Goal: Task Accomplishment & Management: Manage account settings

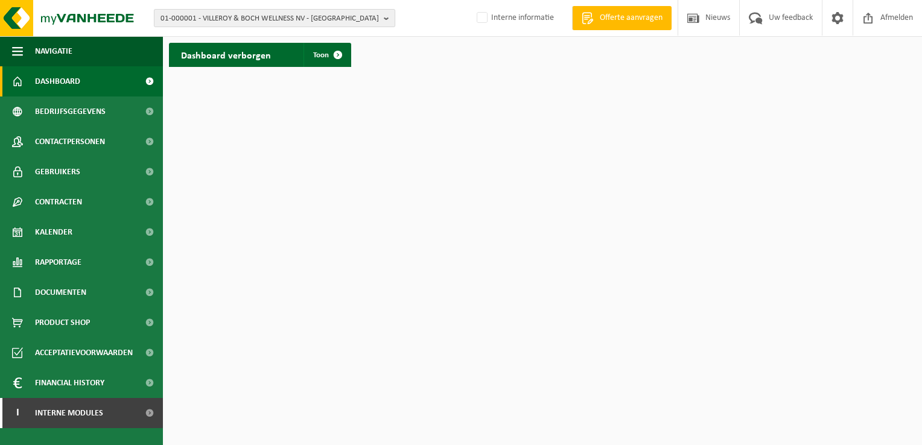
click at [209, 19] on span "01-000001 - VILLEROY & BOCH WELLNESS NV - ROESELARE" at bounding box center [270, 19] width 218 height 18
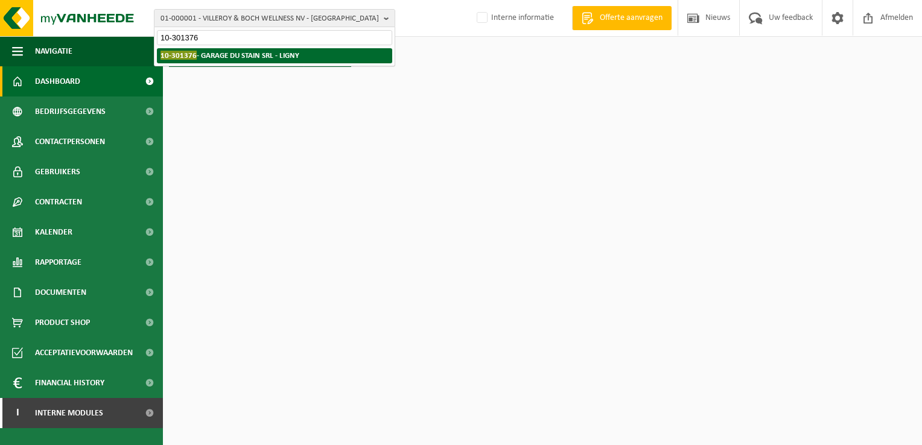
type input "10-301376"
click at [235, 58] on strong "10-301376 - GARAGE DU STAIN SRL - LIGNY" at bounding box center [230, 55] width 139 height 9
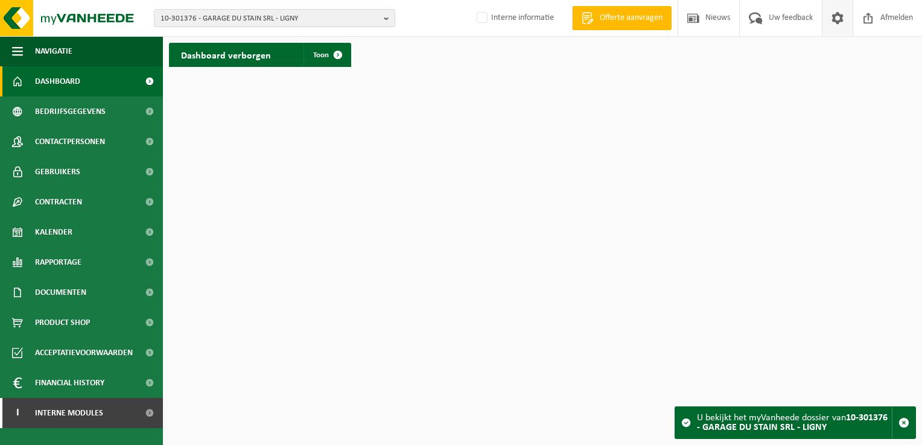
click at [836, 21] on span at bounding box center [838, 18] width 18 height 36
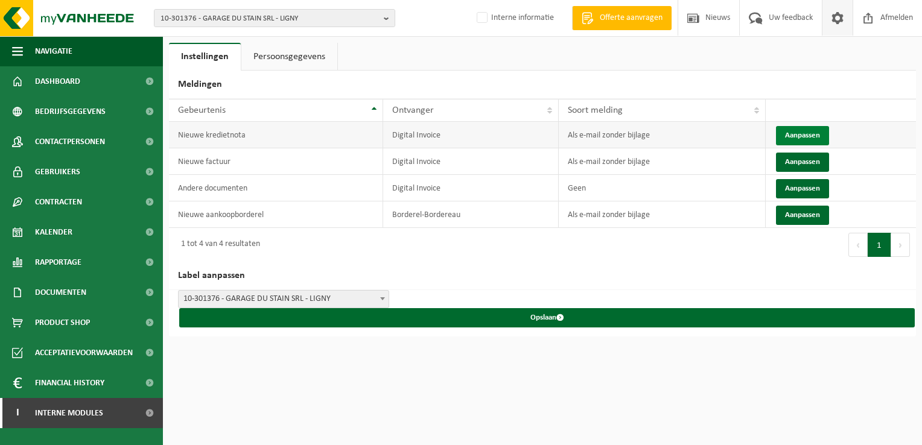
click at [798, 134] on button "Aanpassen" at bounding box center [802, 135] width 53 height 19
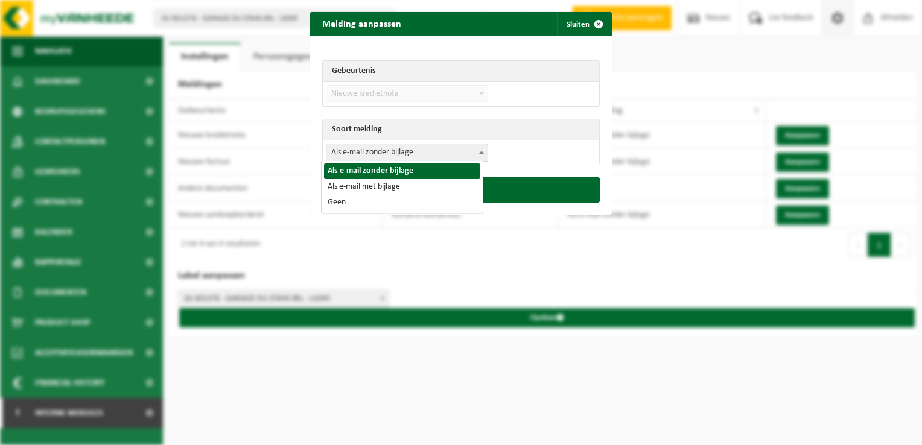
click at [392, 152] on span "Als e-mail zonder bijlage" at bounding box center [406, 152] width 161 height 17
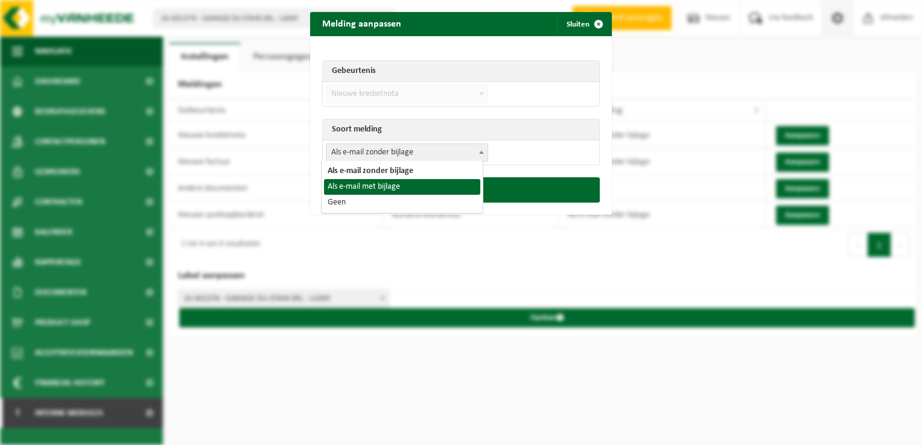
select select "3"
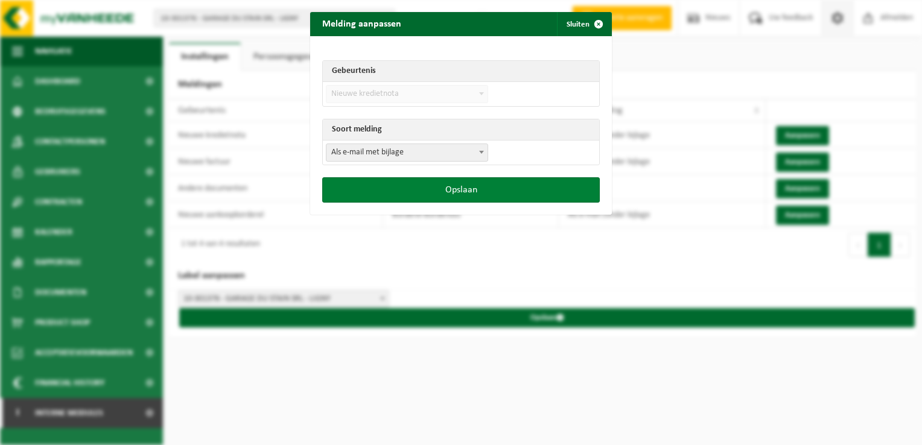
click at [457, 197] on button "Opslaan" at bounding box center [461, 189] width 278 height 25
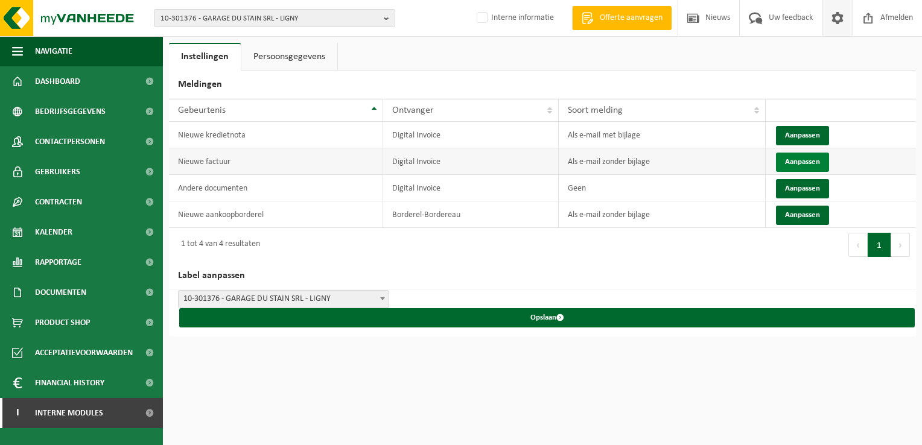
click at [809, 154] on button "Aanpassen" at bounding box center [802, 162] width 53 height 19
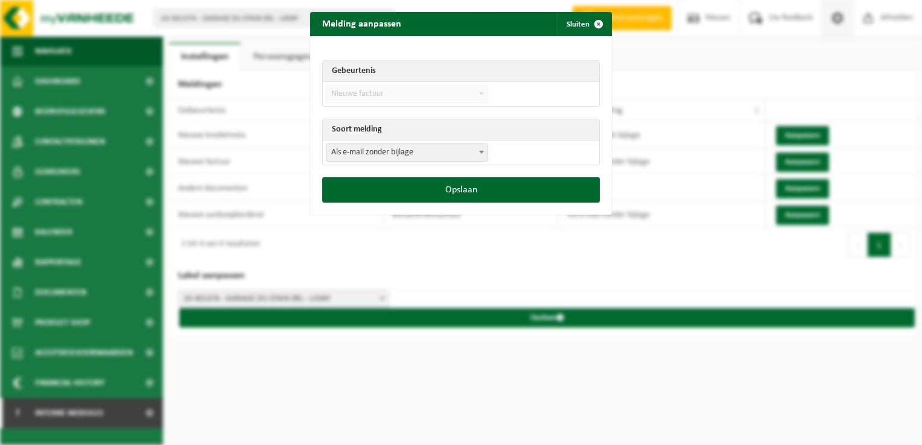
click at [382, 154] on span "Als e-mail zonder bijlage" at bounding box center [406, 152] width 161 height 17
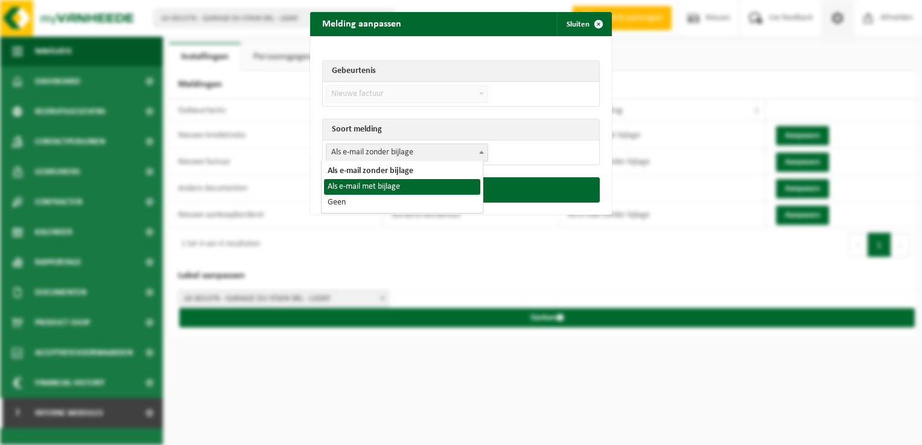
select select "3"
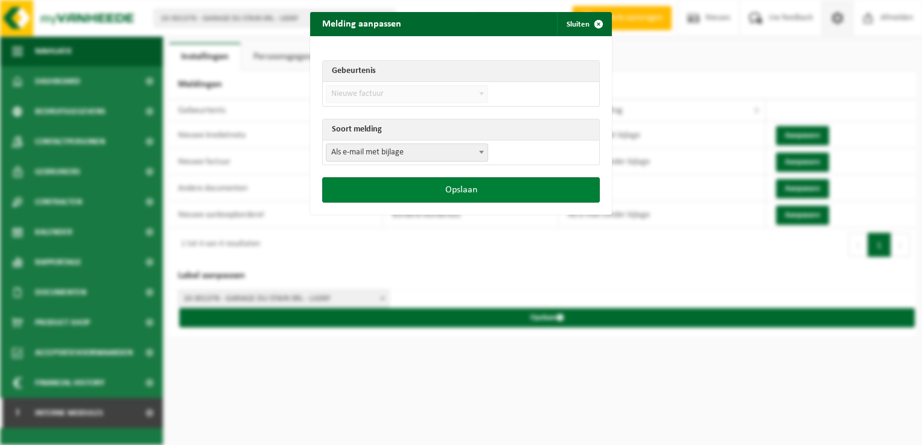
click at [464, 197] on button "Opslaan" at bounding box center [461, 189] width 278 height 25
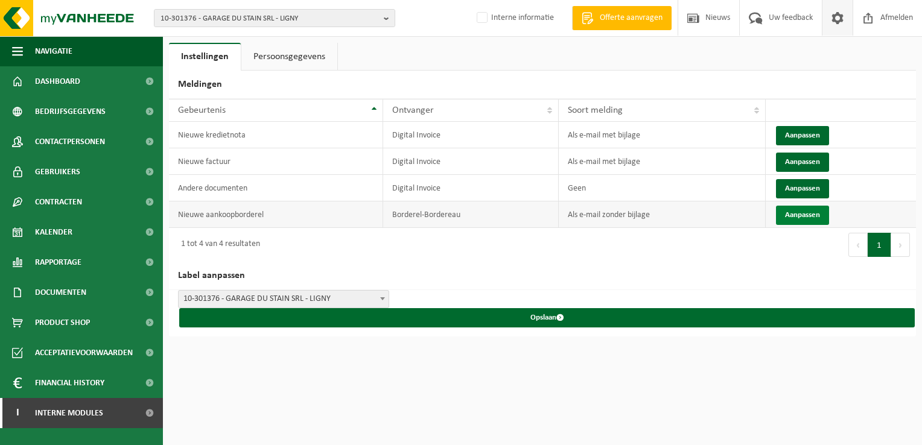
click at [810, 214] on button "Aanpassen" at bounding box center [802, 215] width 53 height 19
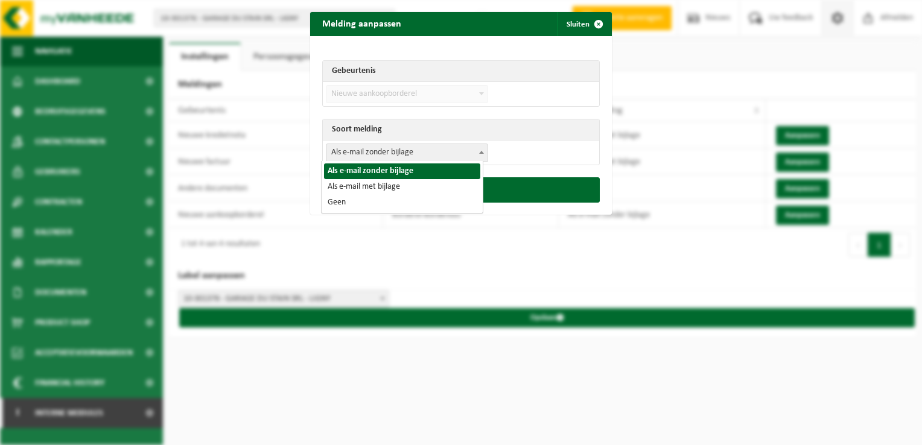
click at [418, 151] on span "Als e-mail zonder bijlage" at bounding box center [406, 152] width 161 height 17
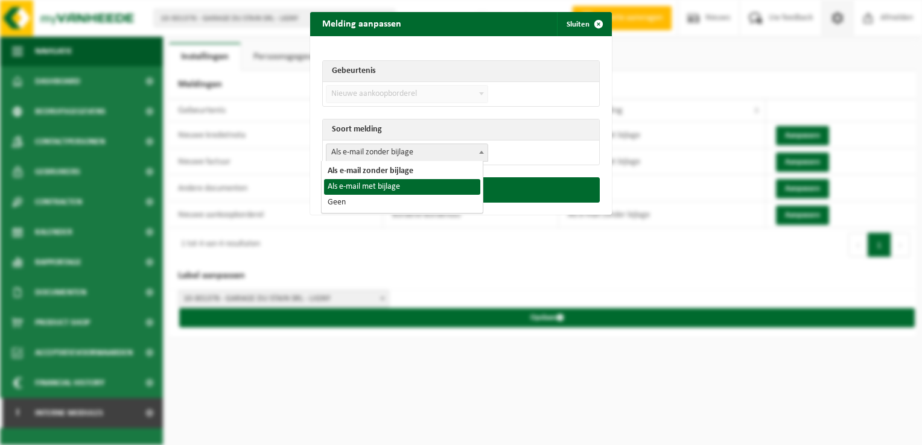
select select "3"
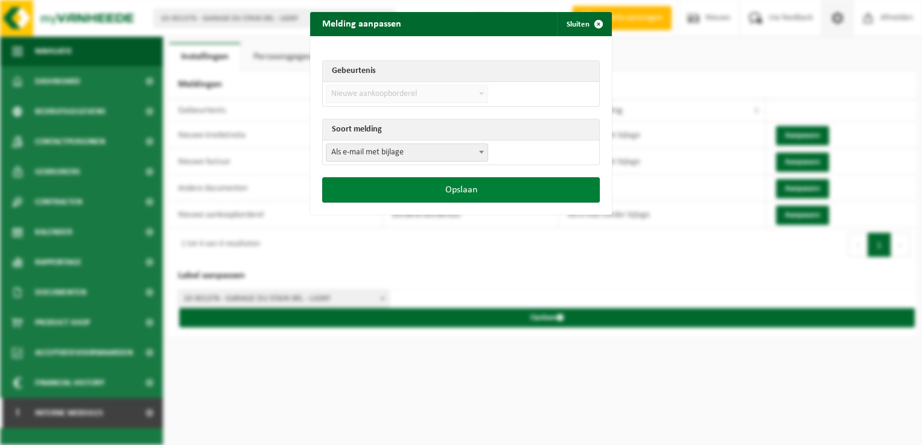
click at [448, 186] on button "Opslaan" at bounding box center [461, 189] width 278 height 25
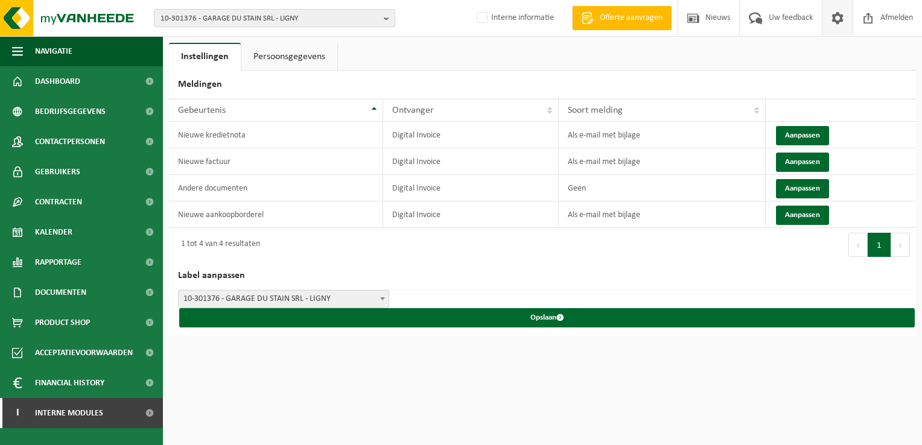
click at [194, 18] on span "10-301376 - GARAGE DU STAIN SRL - LIGNY" at bounding box center [270, 19] width 218 height 18
paste input "01-100615"
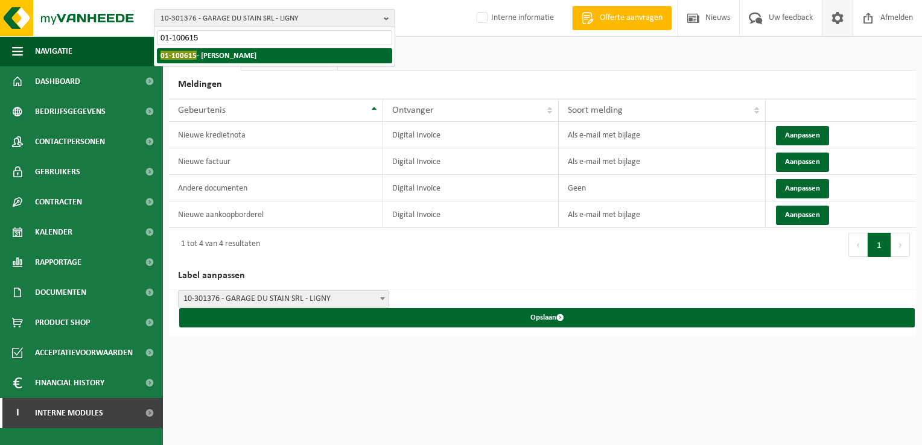
type input "01-100615"
click at [243, 53] on strong "01-100615 - HOLVOET STEVEN - HEULE" at bounding box center [209, 55] width 96 height 9
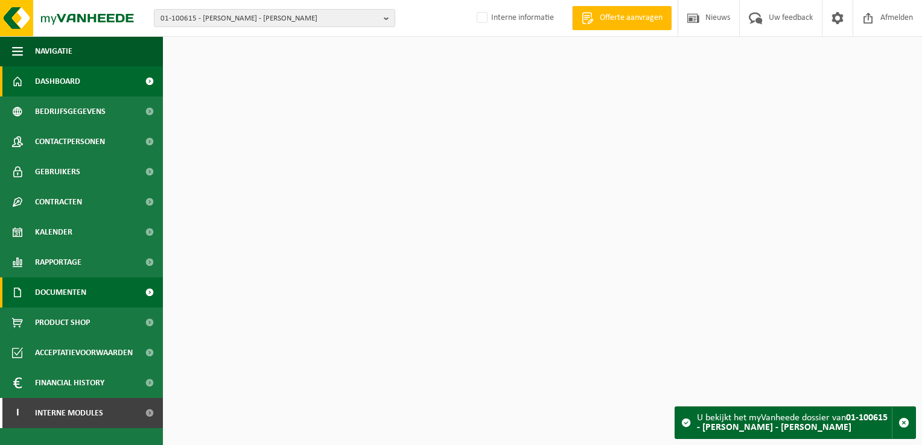
click at [84, 288] on span "Documenten" at bounding box center [60, 293] width 51 height 30
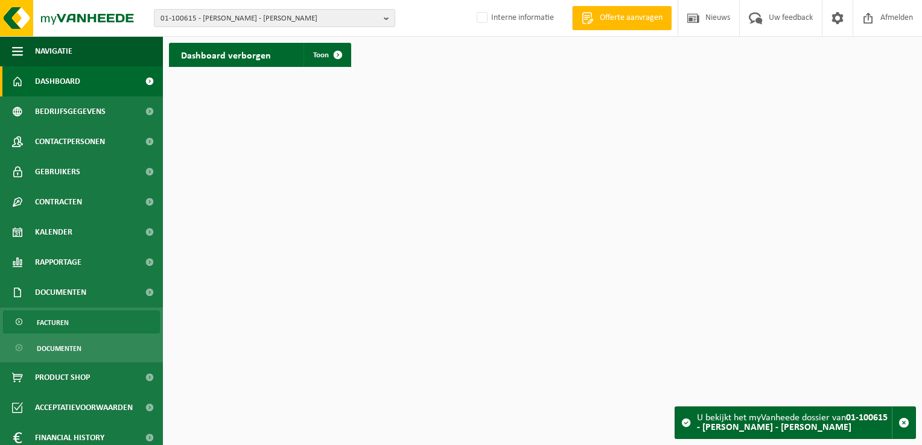
click at [83, 317] on link "Facturen" at bounding box center [81, 322] width 157 height 23
